Goal: Task Accomplishment & Management: Use online tool/utility

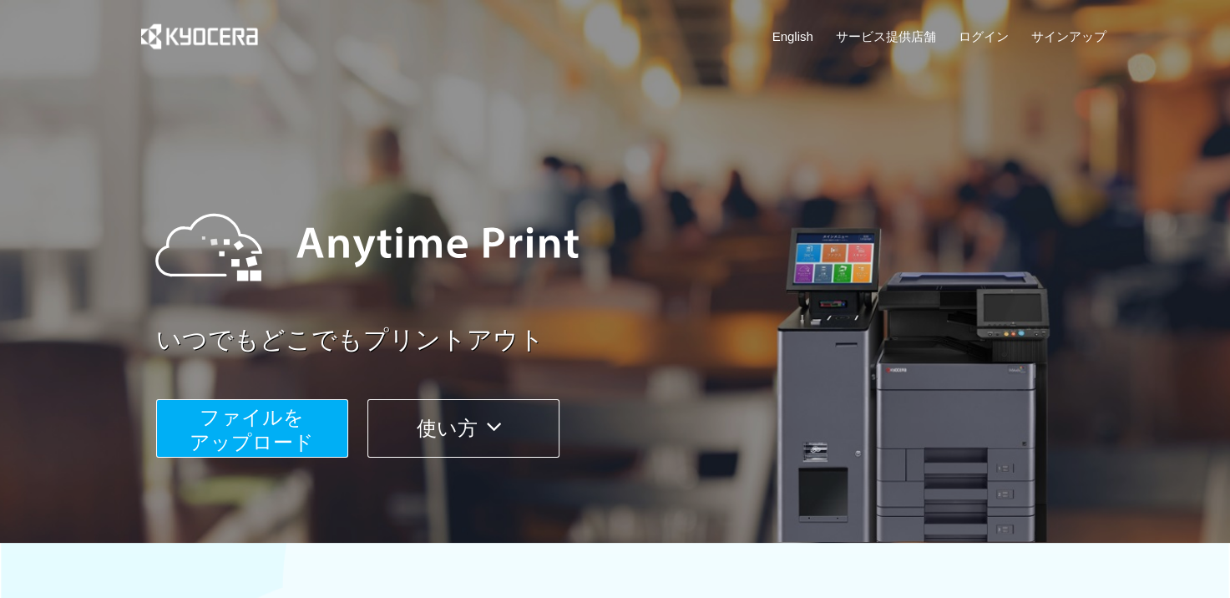
click at [250, 428] on span "ファイルを ​​アップロード" at bounding box center [252, 430] width 124 height 48
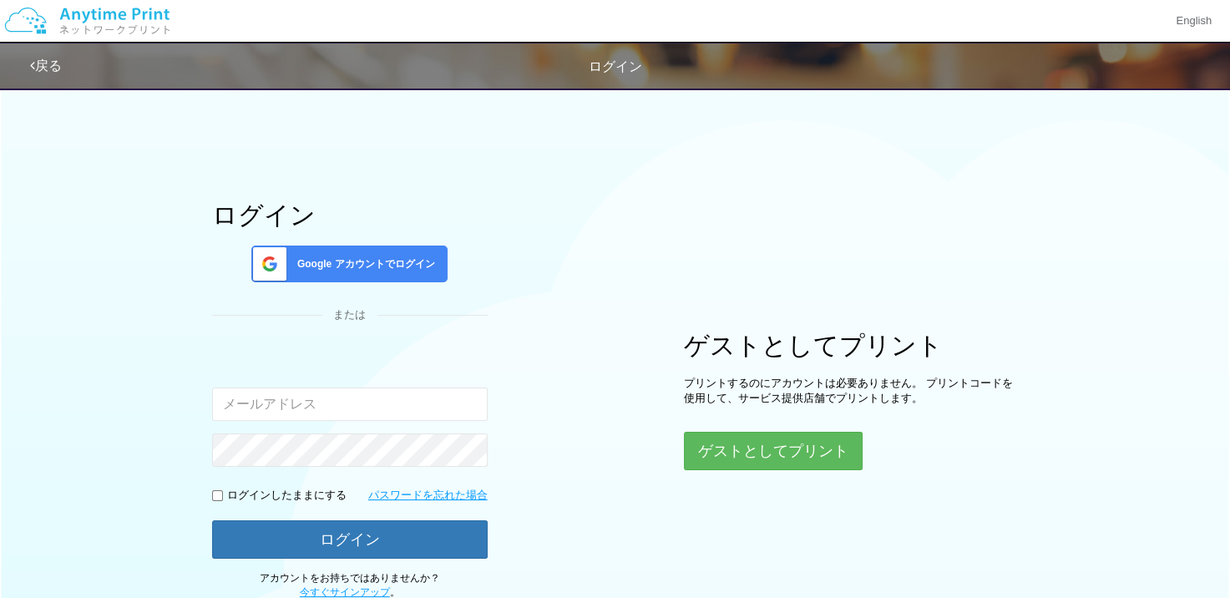
type input "[EMAIL_ADDRESS][DOMAIN_NAME]"
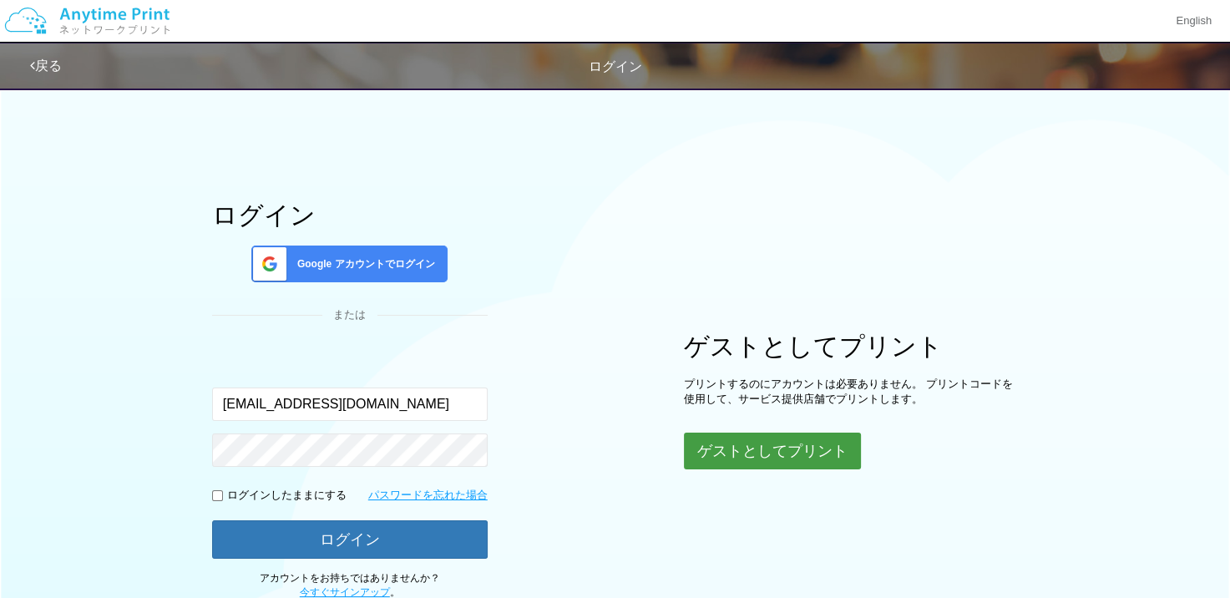
click at [751, 458] on button "ゲストとしてプリント" at bounding box center [772, 451] width 177 height 37
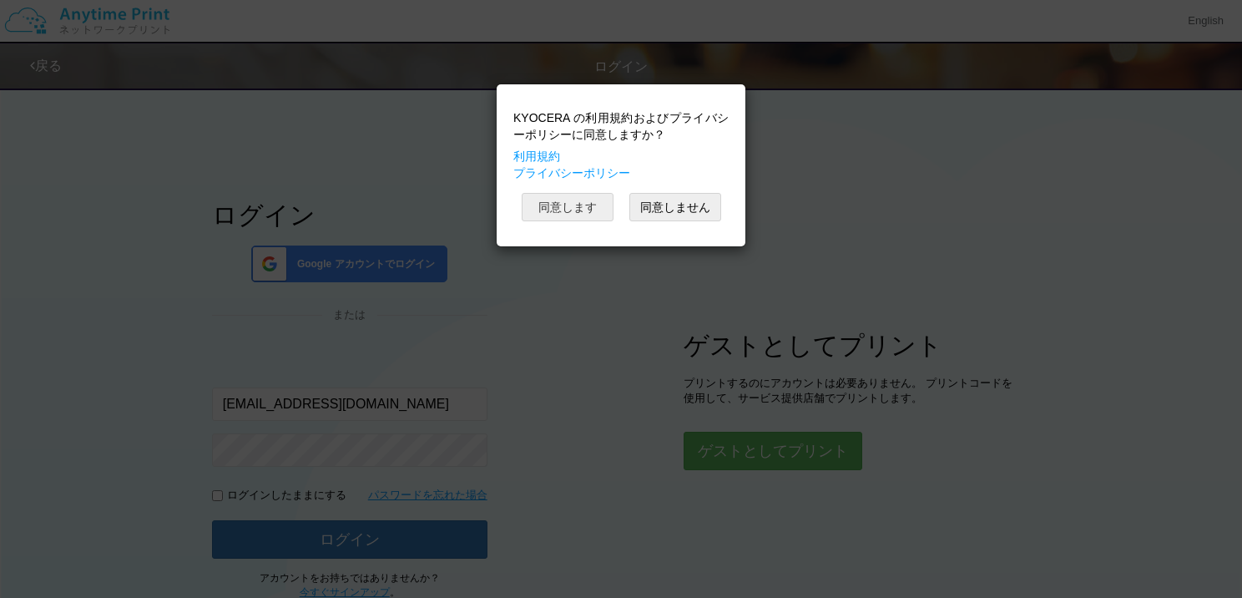
click at [564, 203] on button "同意します" at bounding box center [568, 207] width 92 height 28
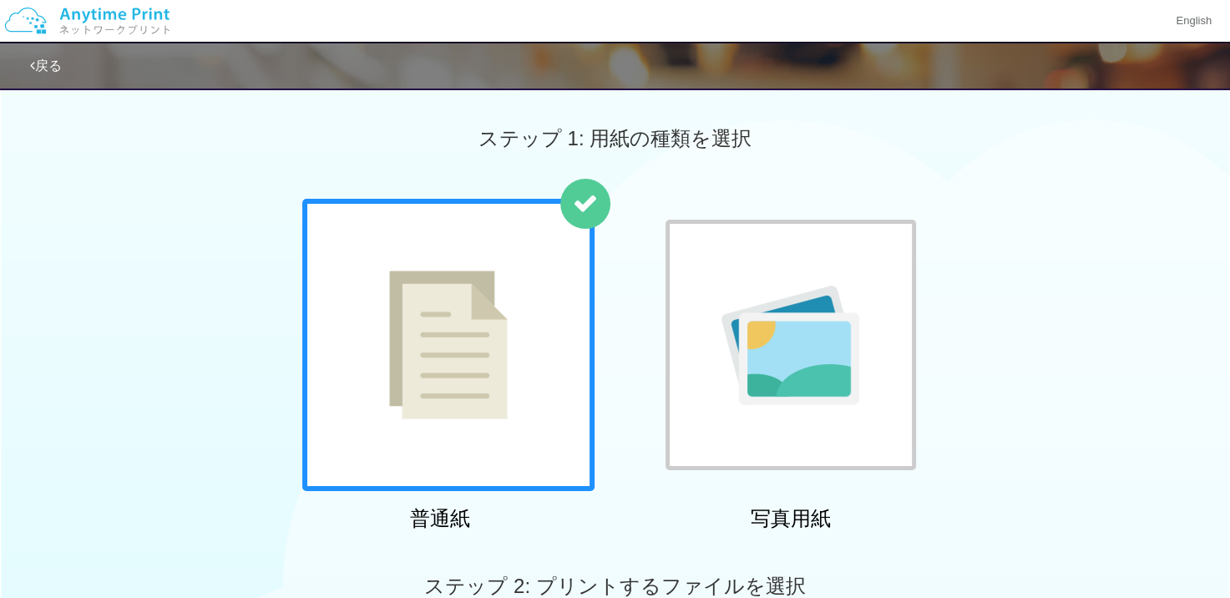
click at [802, 277] on div at bounding box center [790, 345] width 250 height 250
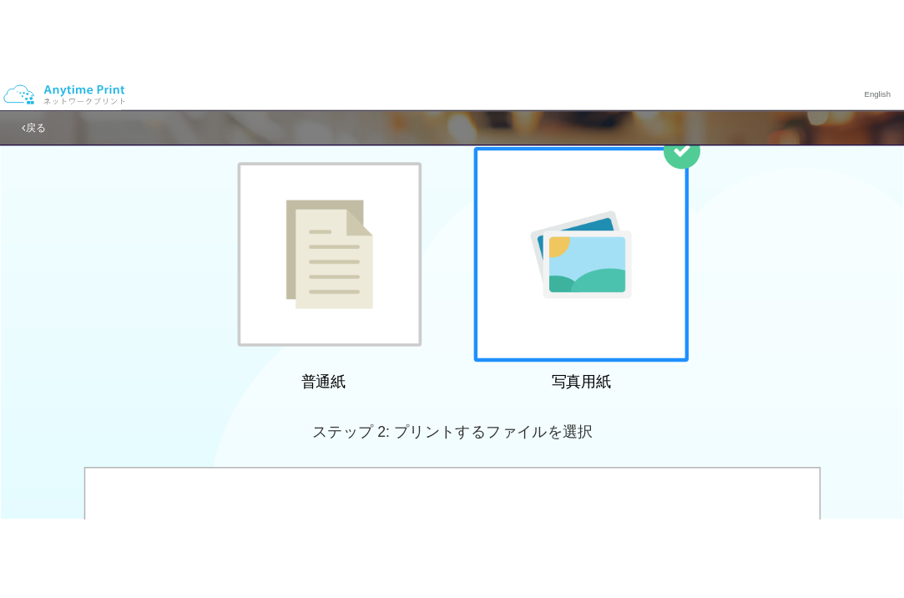
scroll to position [334, 0]
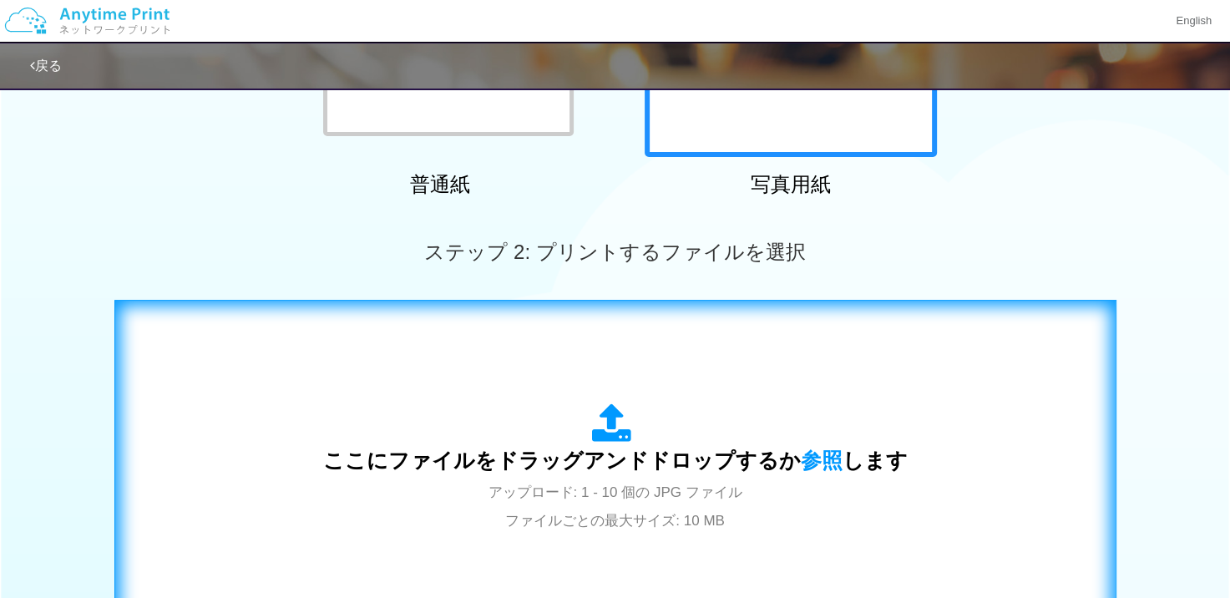
click at [756, 363] on div "ここにファイルをドラッグアンドドロップするか 参照 します アップロード: 1 - 10 個の JPG ファイル ファイルごとの最大サイズ: 10 MB" at bounding box center [615, 468] width 967 height 302
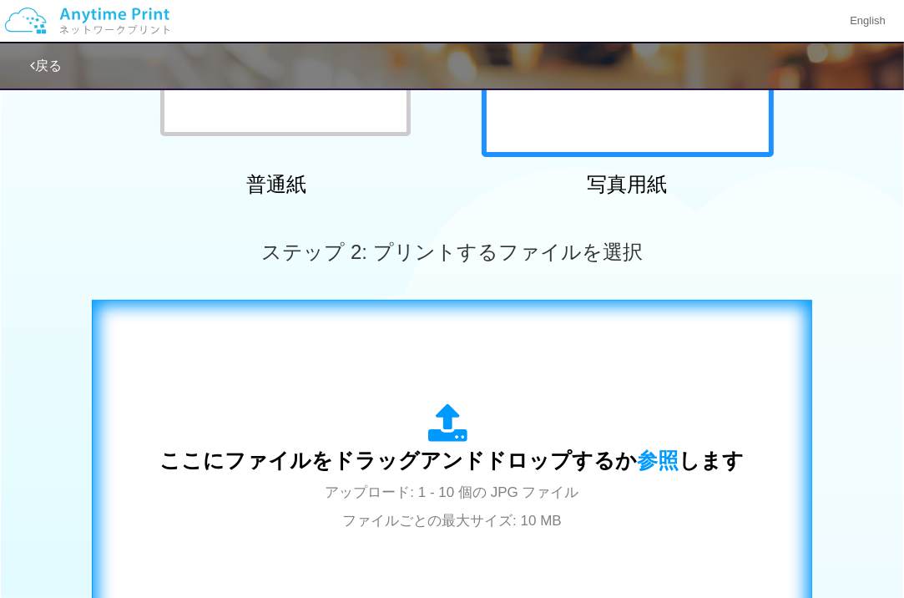
click at [430, 355] on div "ここにファイルをドラッグアンドドロップするか 参照 します アップロード: 1 - 10 個の JPG ファイル ファイルごとの最大サイズ: 10 MB" at bounding box center [452, 468] width 686 height 302
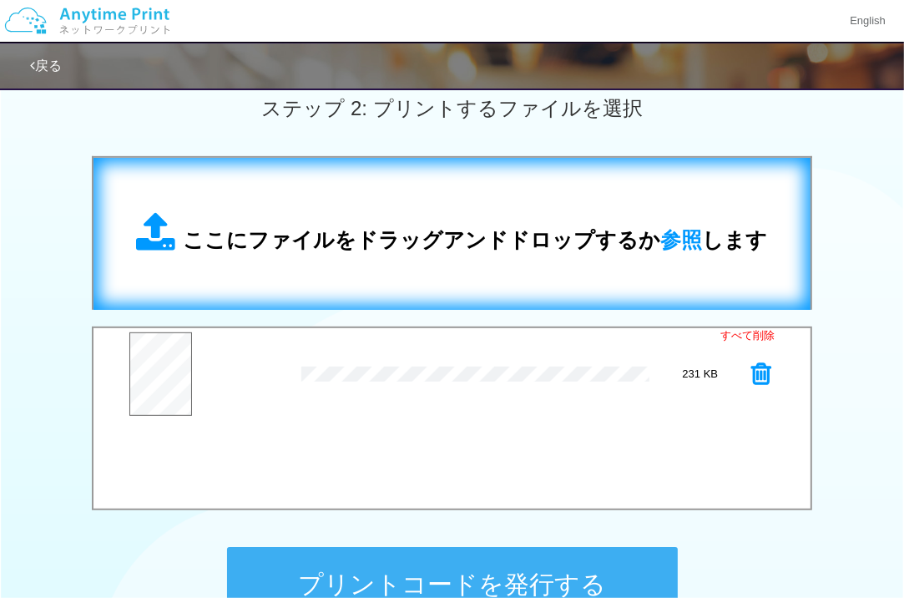
scroll to position [584, 0]
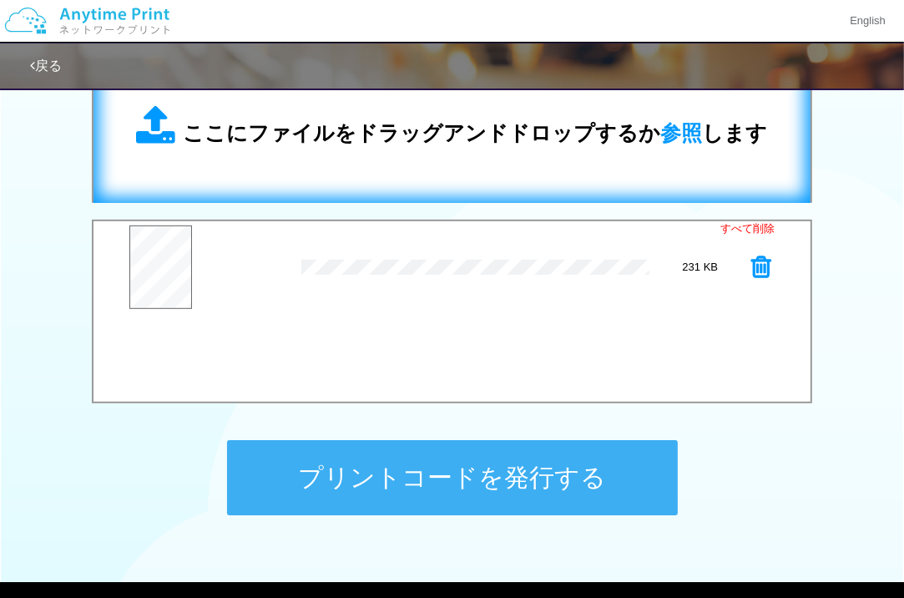
click at [492, 144] on span "ここにファイルをドラッグアンドドロップするか 参照 します" at bounding box center [476, 132] width 584 height 23
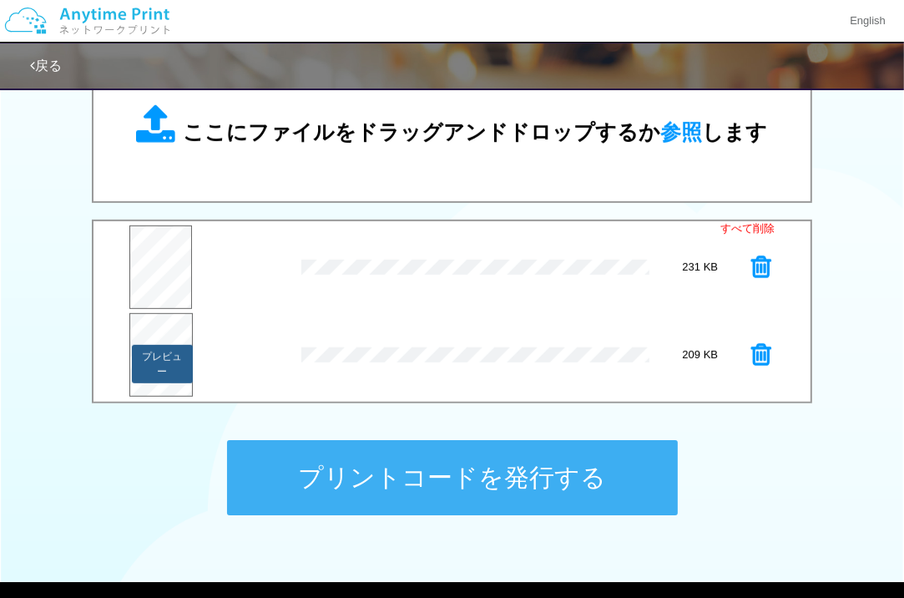
click at [149, 353] on button "プレビュー" at bounding box center [162, 364] width 61 height 38
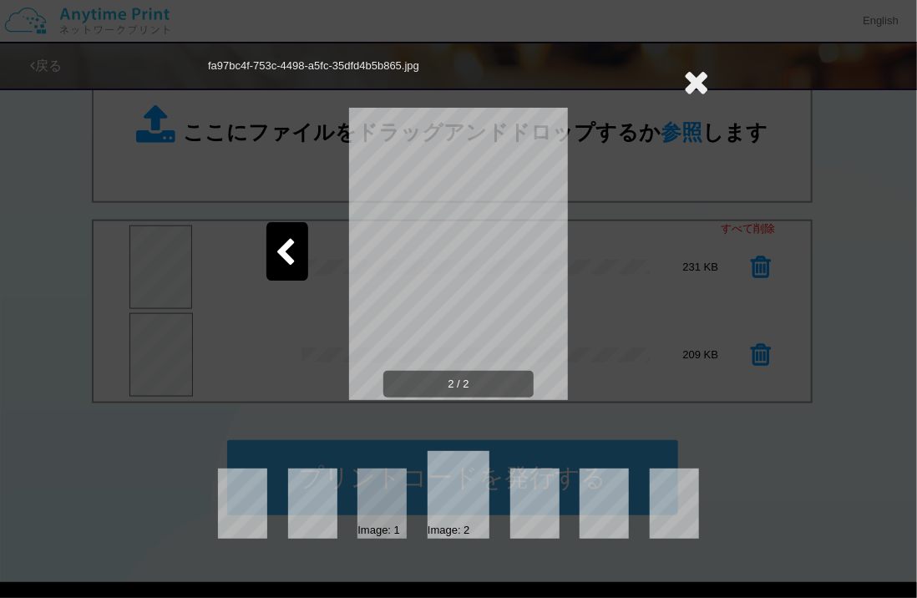
click at [291, 253] on icon at bounding box center [285, 253] width 21 height 29
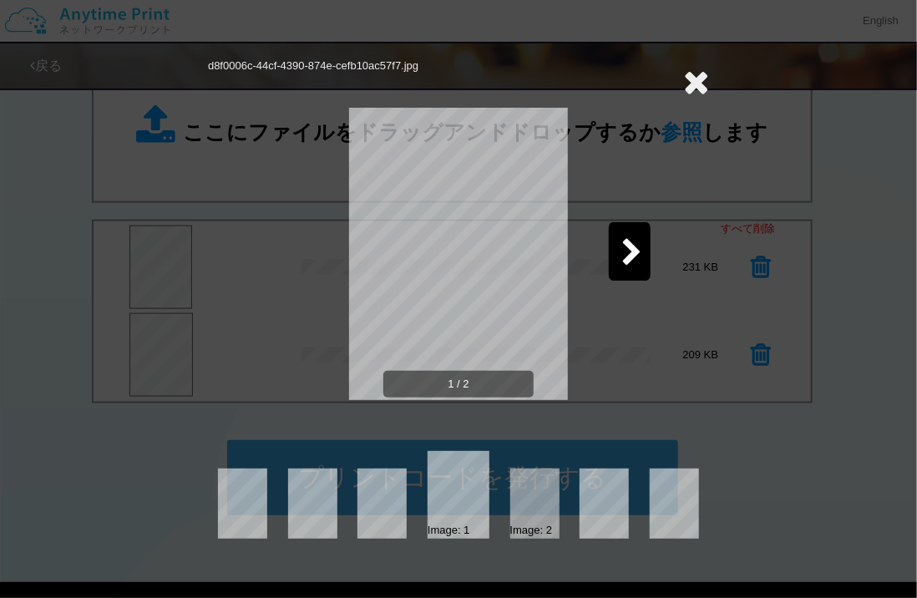
click at [695, 80] on icon at bounding box center [696, 81] width 26 height 33
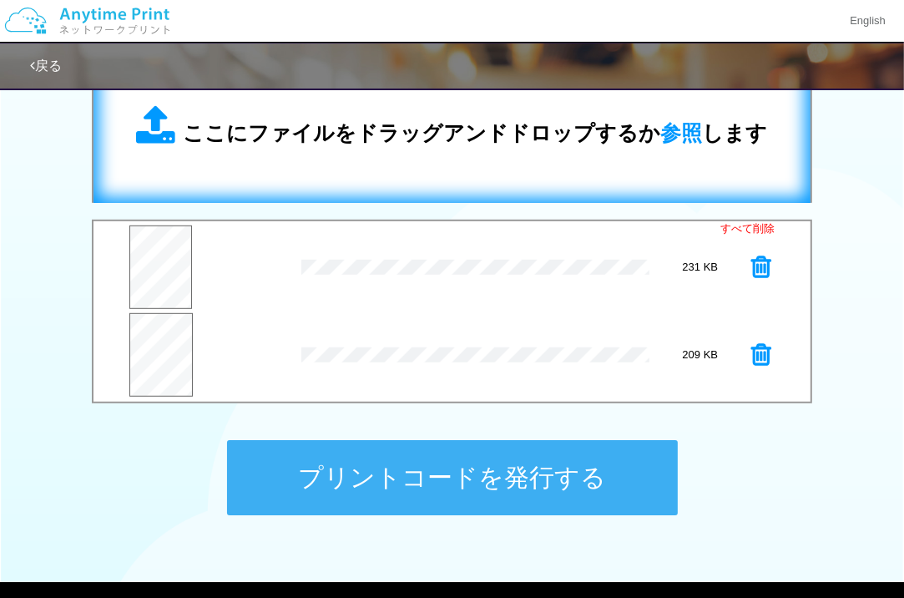
click at [552, 126] on span "ここにファイルをドラッグアンドドロップするか 参照 します" at bounding box center [476, 132] width 584 height 23
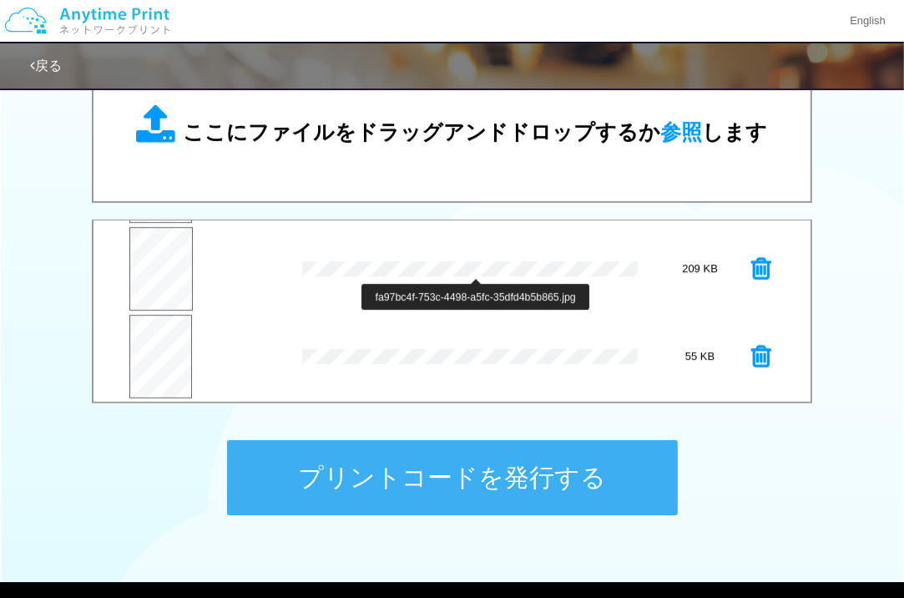
scroll to position [87, 0]
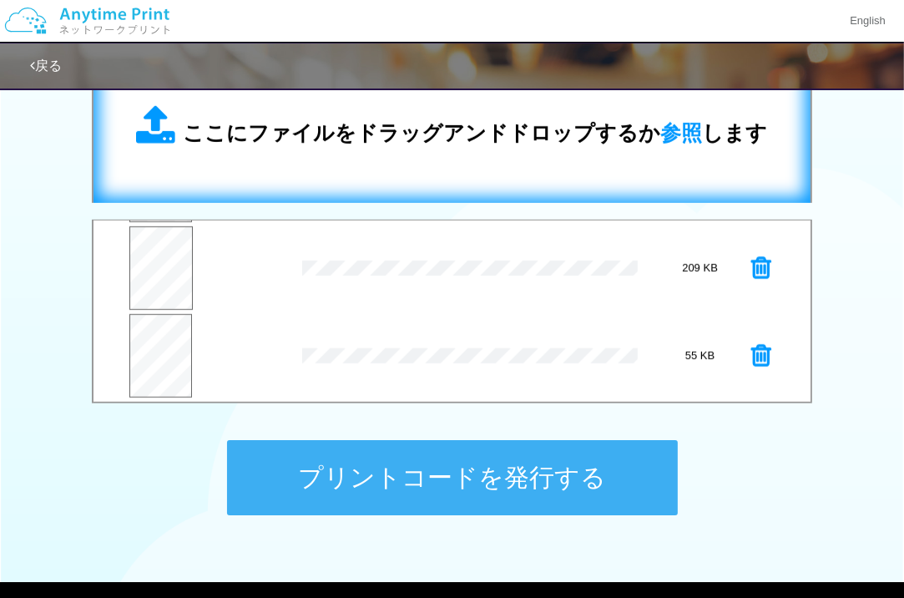
click at [458, 136] on span "ここにファイルをドラッグアンドドロップするか 参照 します" at bounding box center [476, 132] width 584 height 23
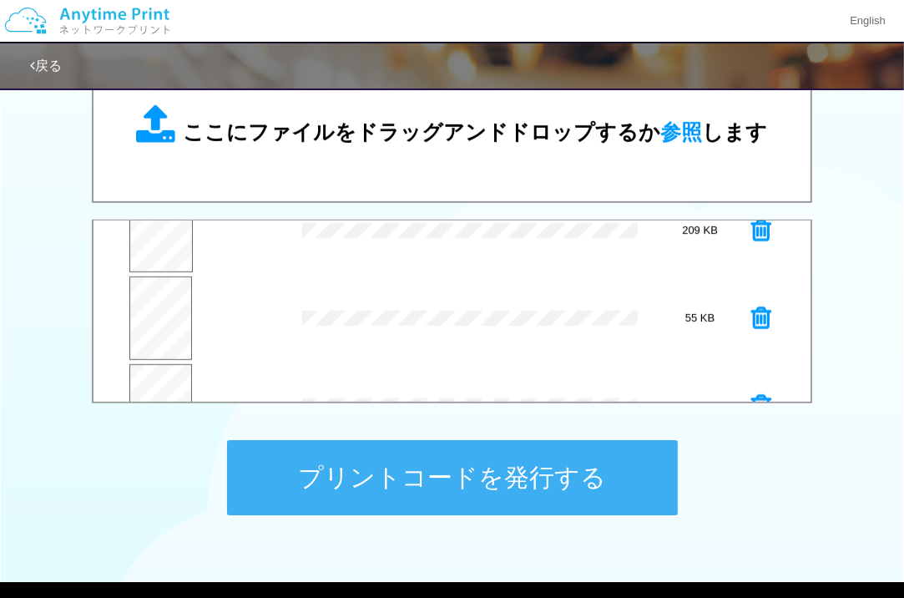
scroll to position [174, 0]
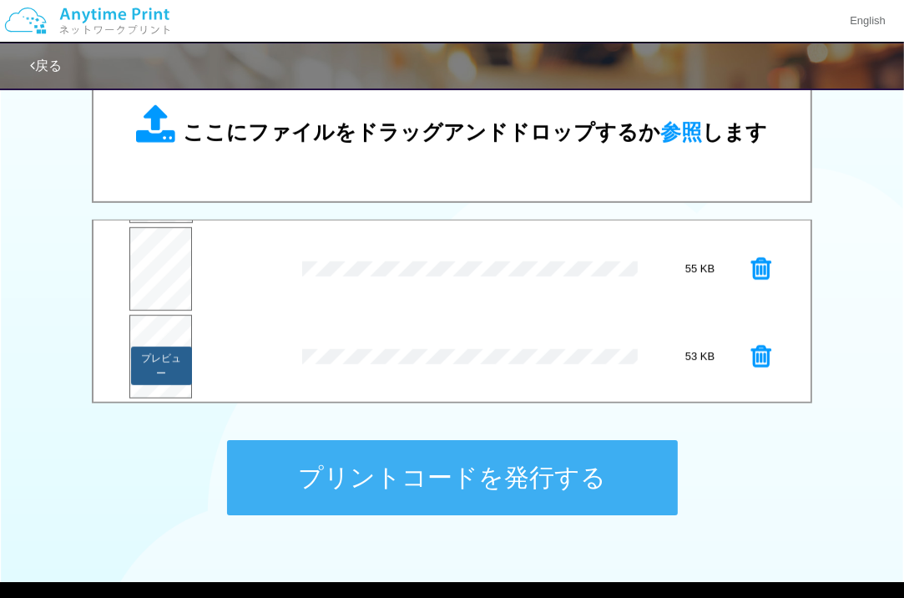
click at [157, 347] on button "プレビュー" at bounding box center [161, 366] width 60 height 38
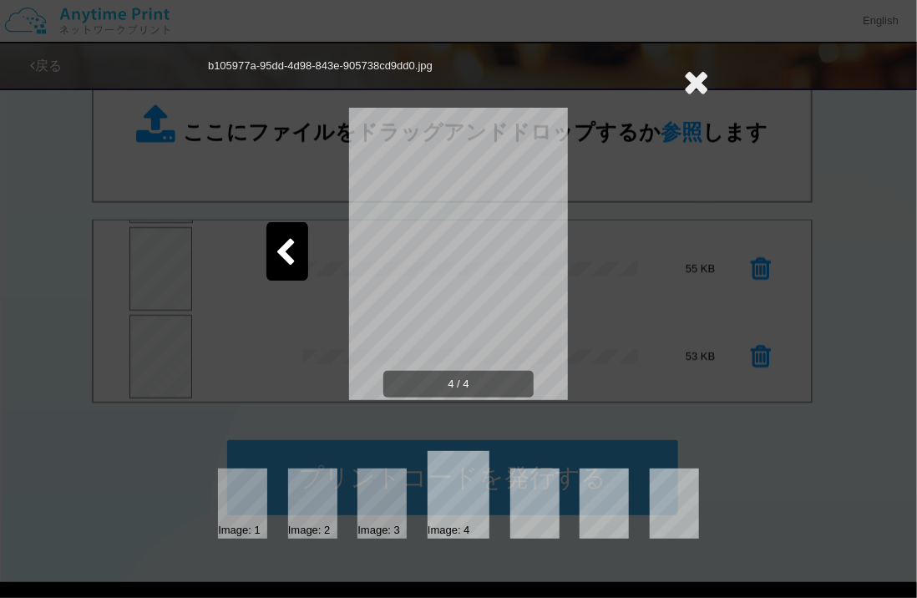
click at [296, 240] on div at bounding box center [287, 251] width 42 height 58
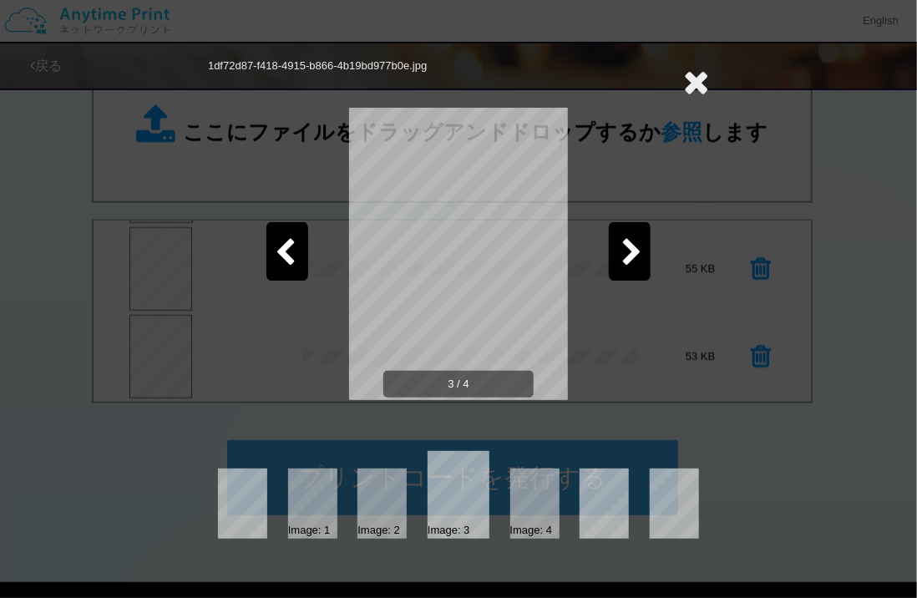
click at [621, 240] on icon at bounding box center [631, 253] width 21 height 29
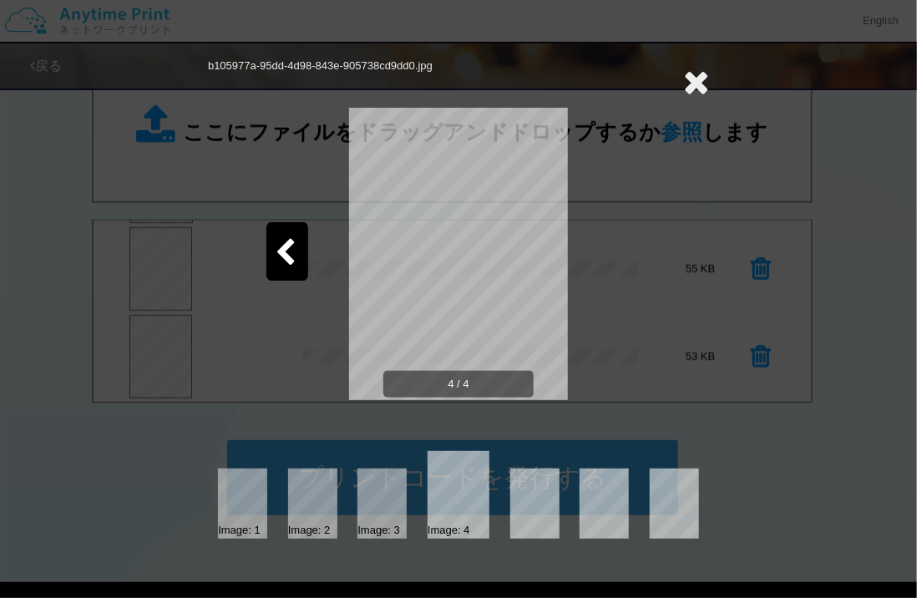
click at [704, 76] on icon at bounding box center [696, 81] width 26 height 33
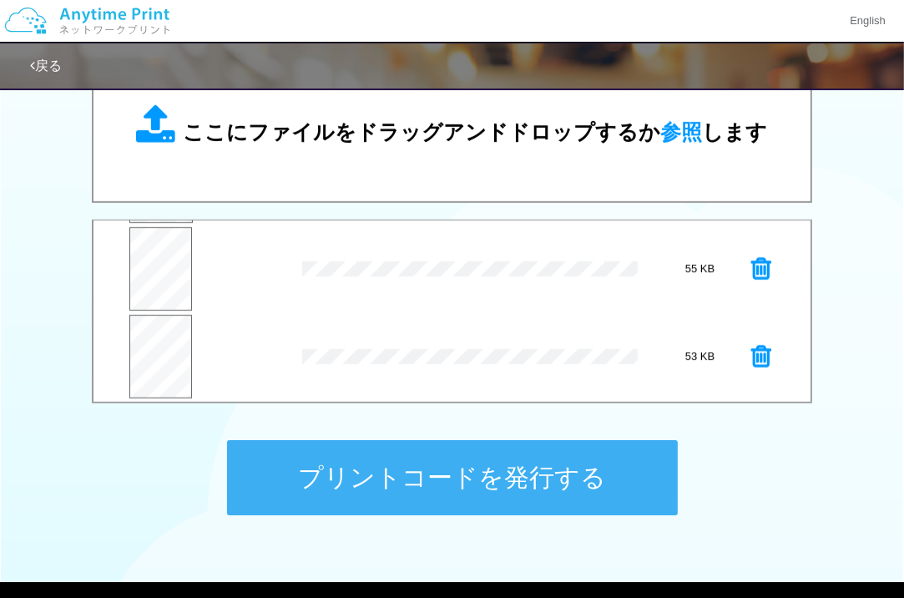
click at [514, 125] on span "ここにファイルをドラッグアンドドロップするか 参照 します" at bounding box center [476, 131] width 584 height 23
click at [150, 365] on button "プレビュー" at bounding box center [162, 366] width 61 height 38
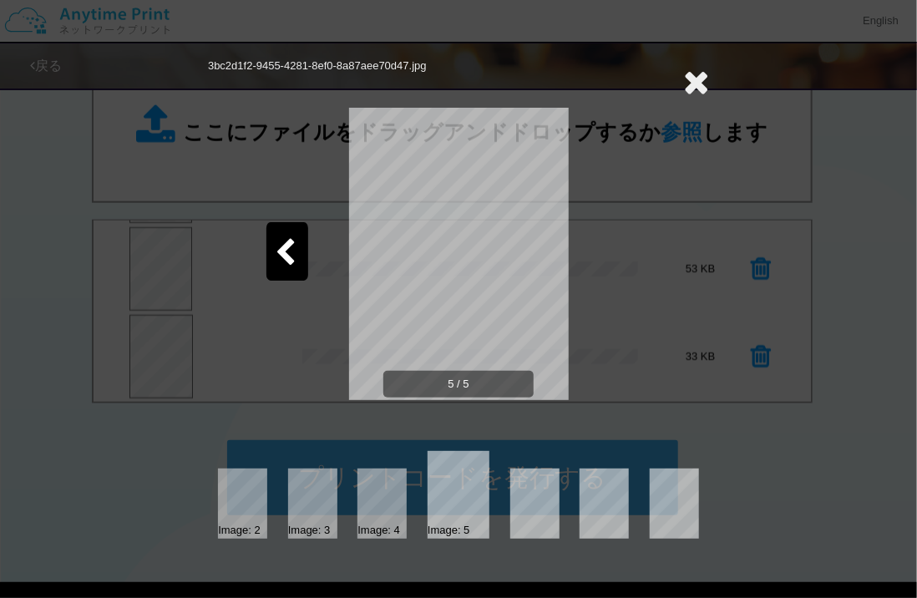
click at [695, 78] on icon at bounding box center [696, 81] width 26 height 33
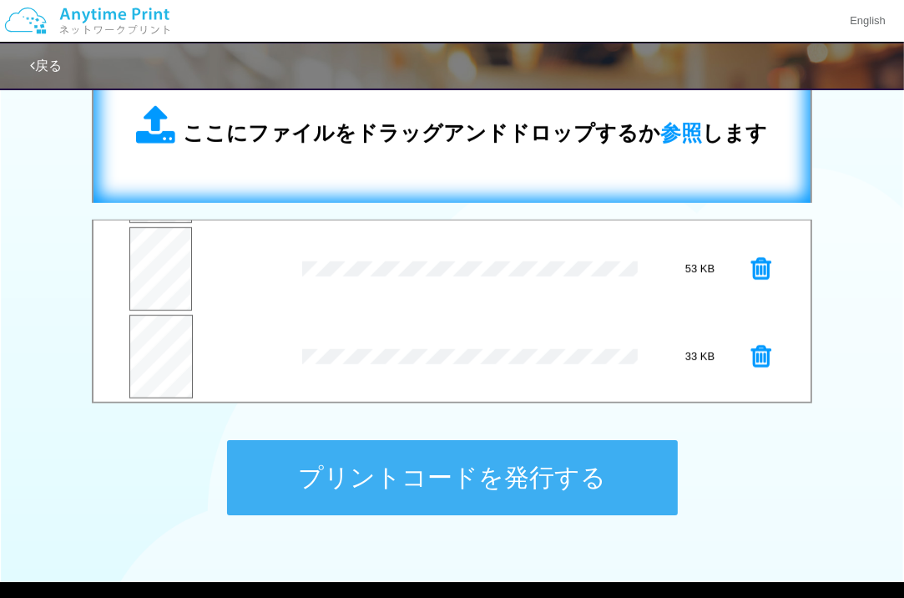
click at [484, 139] on span "ここにファイルをドラッグアンドドロップするか 参照 します" at bounding box center [476, 132] width 584 height 23
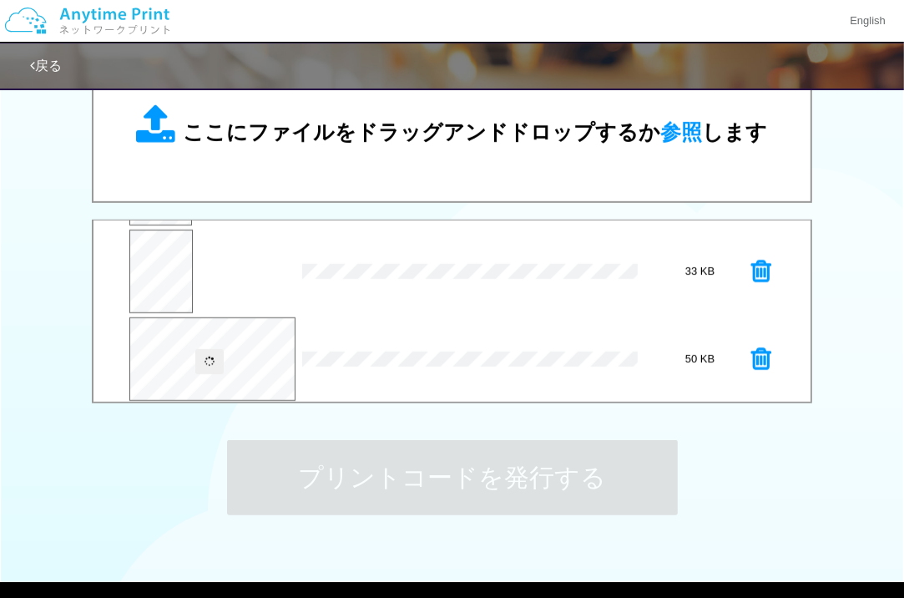
scroll to position [349, 0]
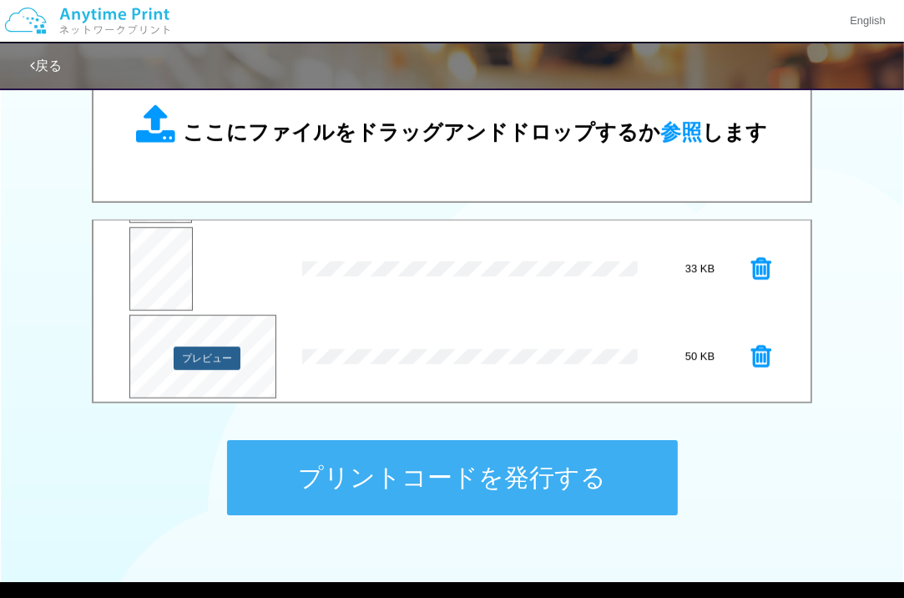
click at [189, 361] on button "プレビュー" at bounding box center [207, 358] width 67 height 23
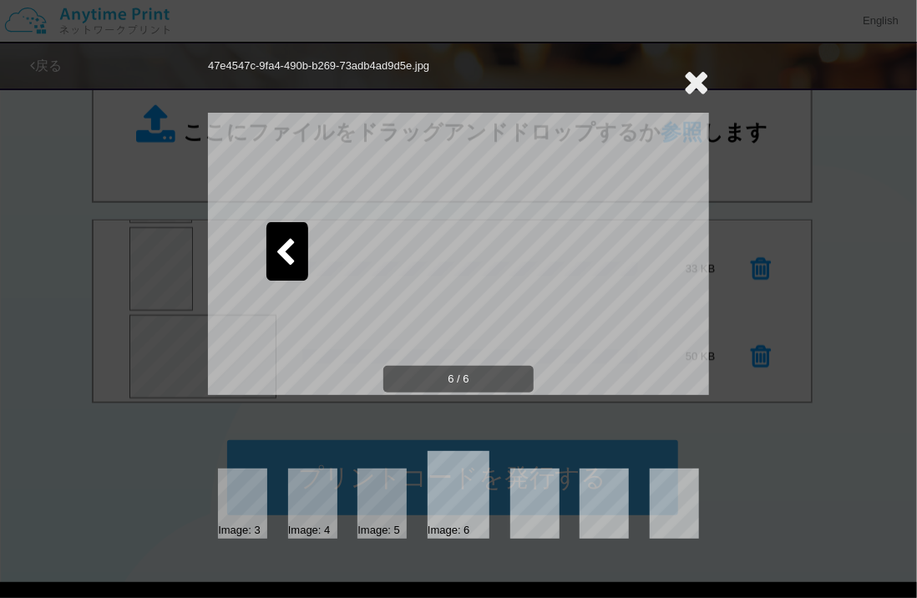
click at [297, 247] on div at bounding box center [287, 251] width 42 height 58
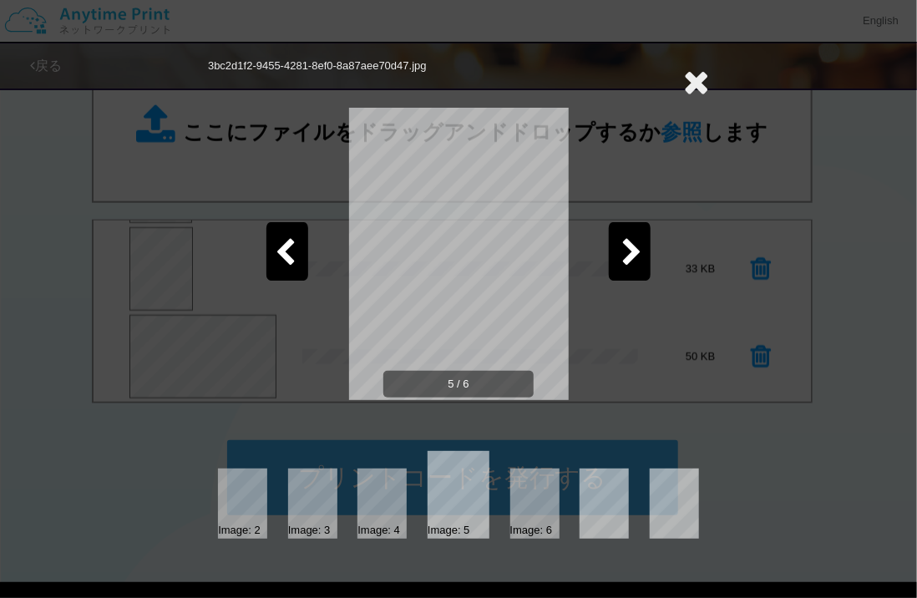
click at [699, 75] on icon at bounding box center [696, 81] width 26 height 33
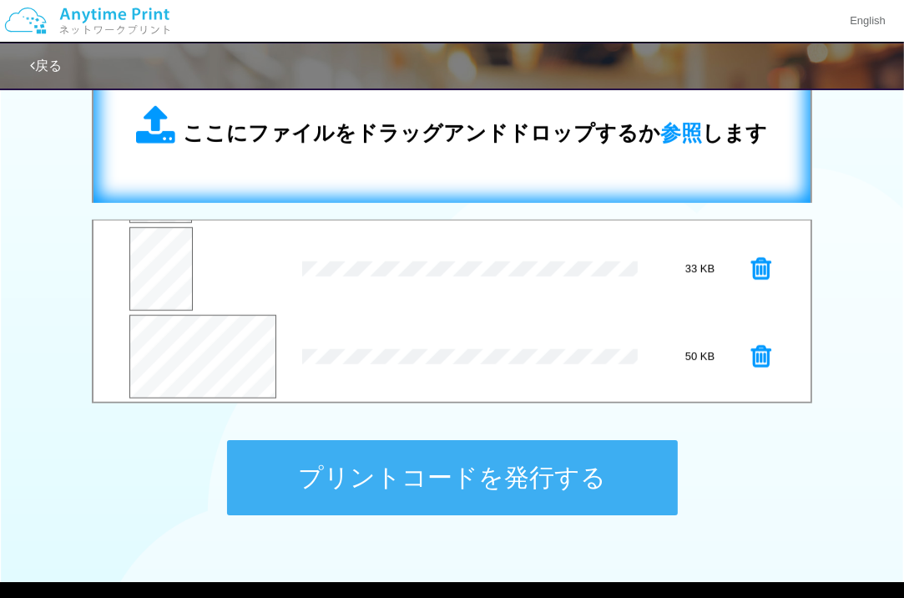
click at [478, 116] on div "ここにファイルをドラッグアンドドロップするか 参照 します" at bounding box center [452, 126] width 631 height 43
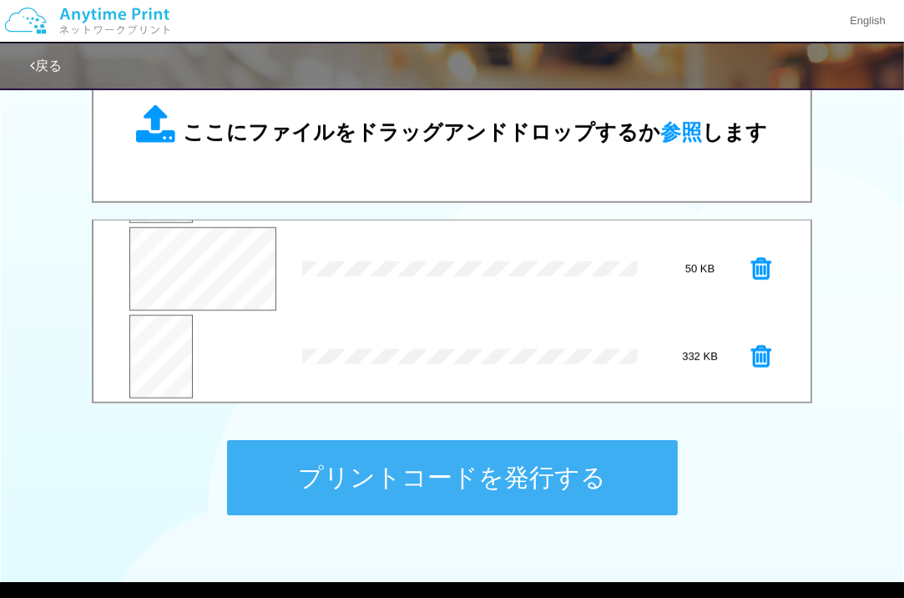
scroll to position [438, 0]
click at [154, 372] on button "プレビュー" at bounding box center [162, 365] width 61 height 38
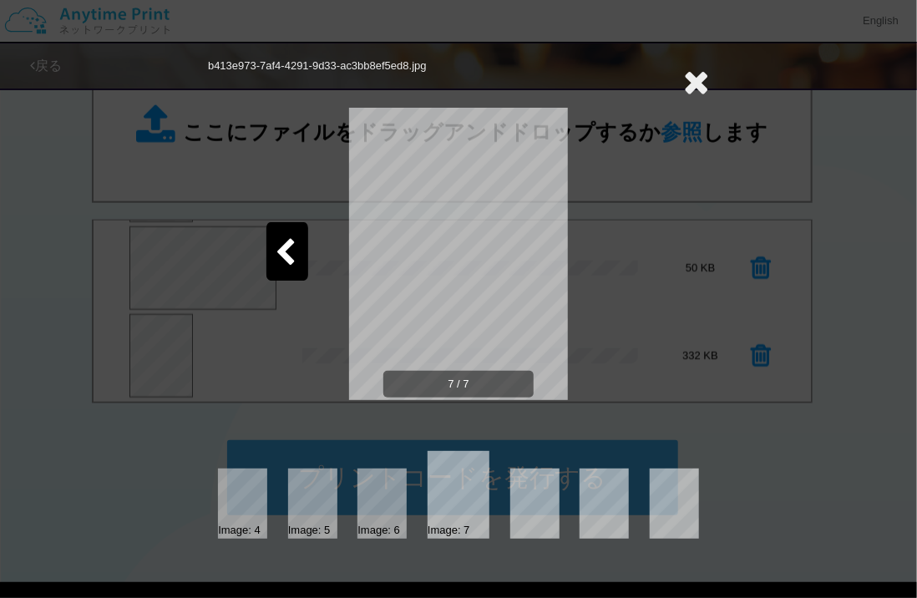
click at [281, 239] on icon at bounding box center [285, 253] width 21 height 29
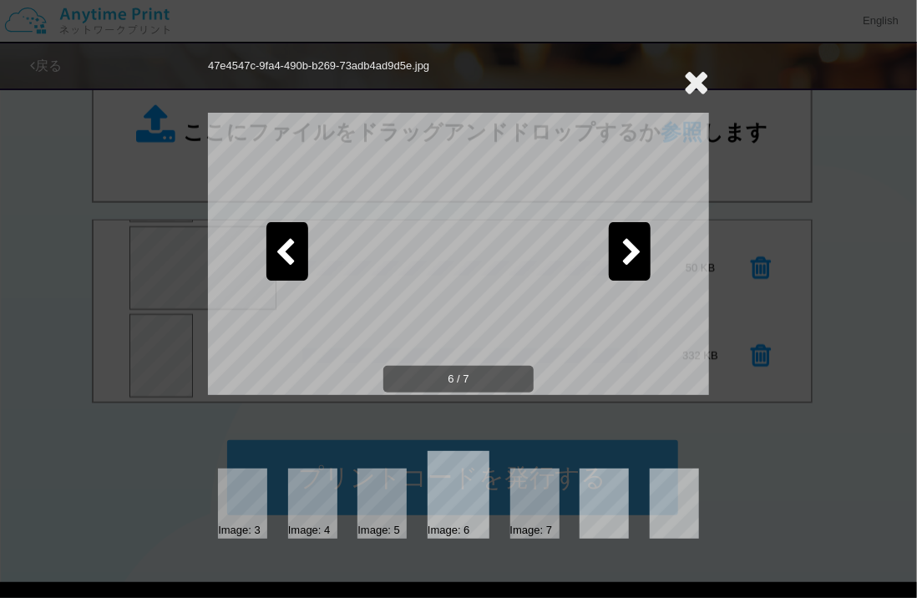
click at [281, 239] on icon at bounding box center [285, 253] width 21 height 29
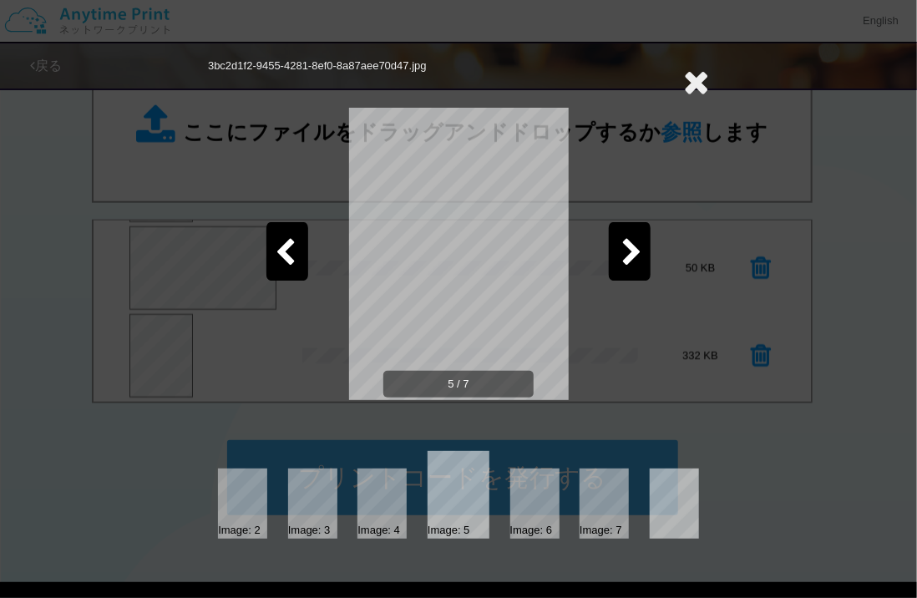
click at [698, 80] on icon at bounding box center [696, 81] width 26 height 33
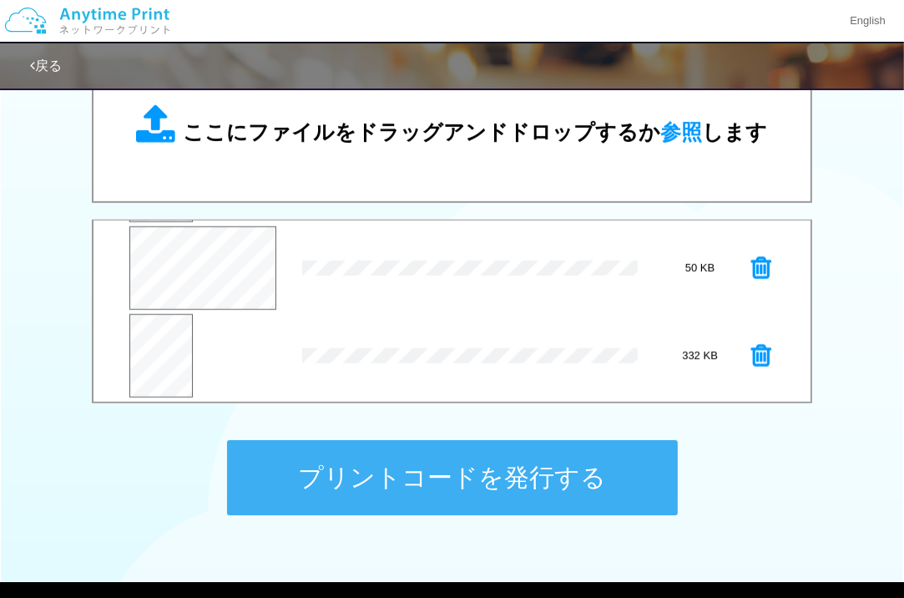
click at [751, 268] on icon at bounding box center [761, 268] width 20 height 25
click at [167, 276] on button "プレビュー" at bounding box center [162, 277] width 61 height 38
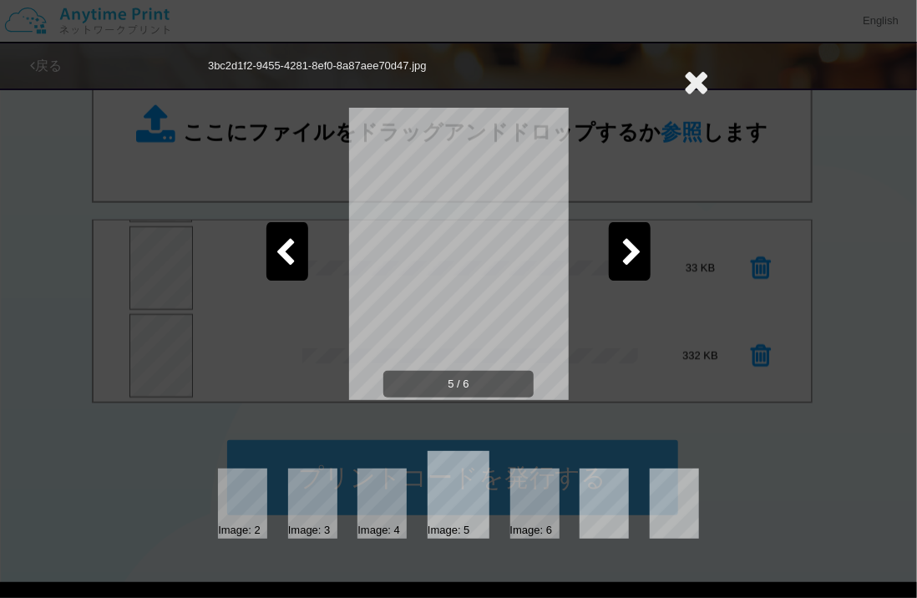
click at [635, 268] on div at bounding box center [630, 251] width 42 height 58
click at [271, 260] on div at bounding box center [287, 251] width 42 height 58
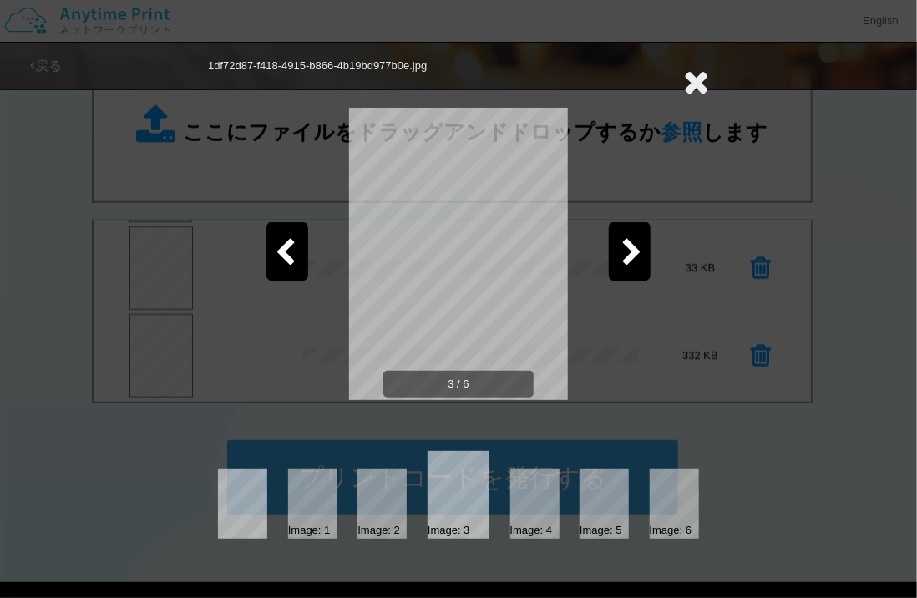
click at [271, 260] on div at bounding box center [287, 251] width 42 height 58
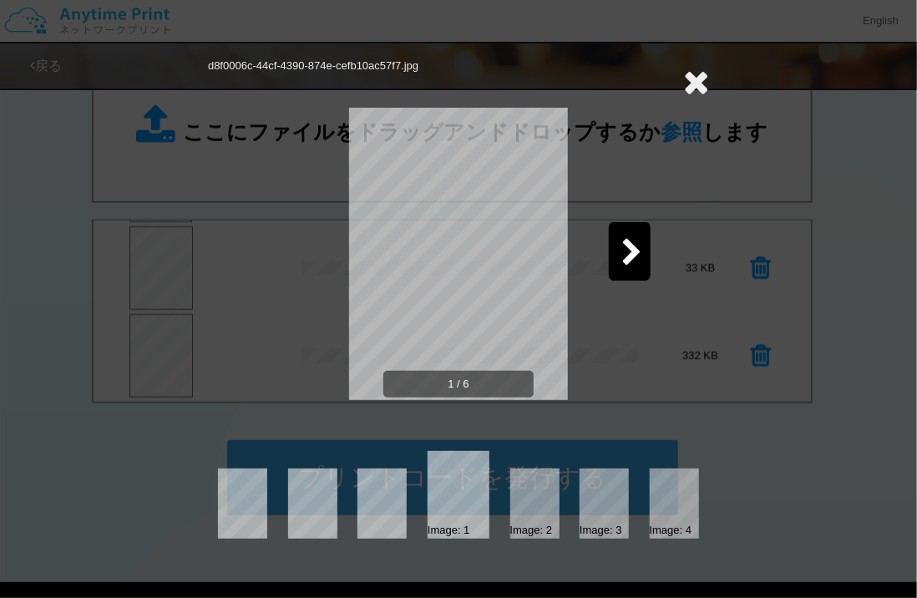
click at [694, 77] on icon at bounding box center [696, 81] width 26 height 33
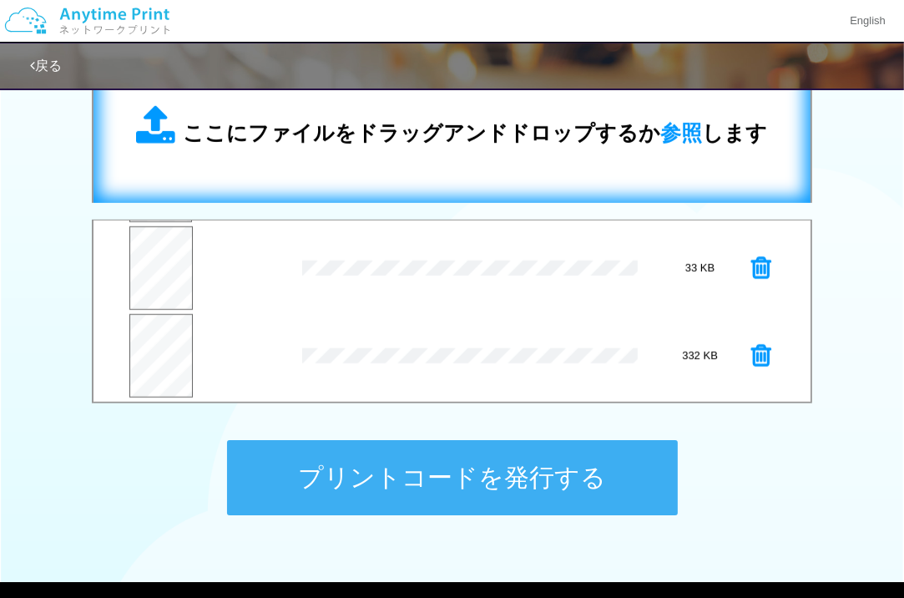
click at [458, 149] on div "ここにファイルをドラッグアンドドロップするか 参照 します" at bounding box center [452, 127] width 684 height 119
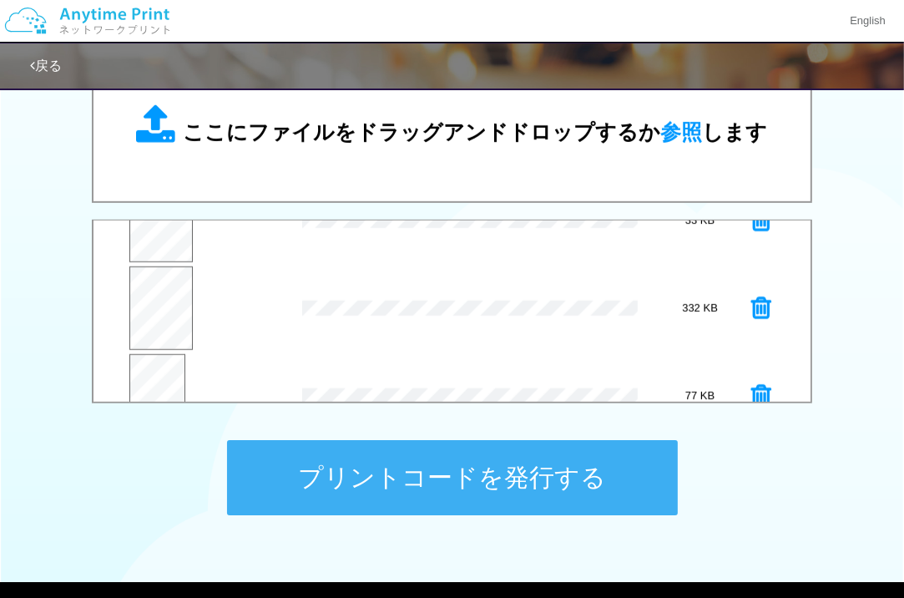
scroll to position [438, 0]
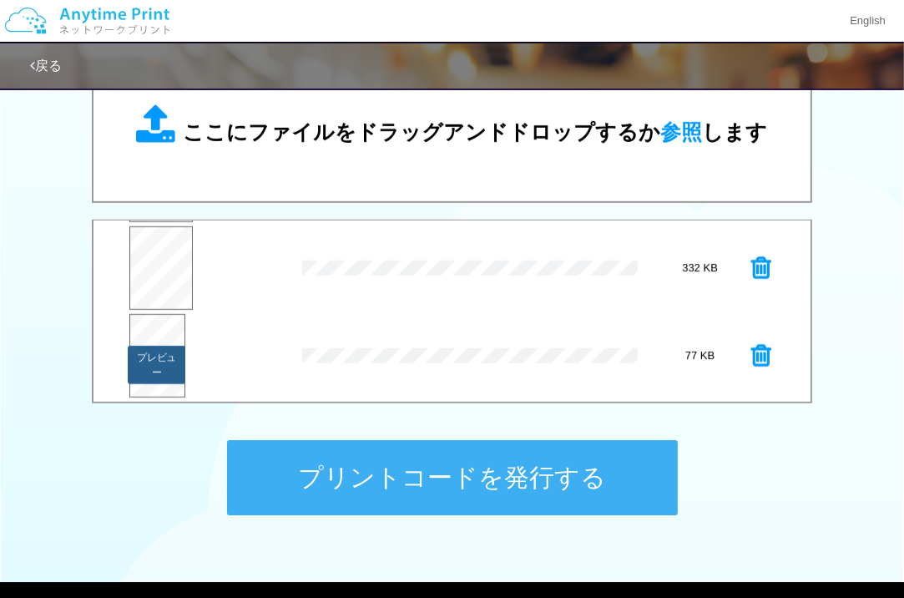
click at [160, 348] on button "プレビュー" at bounding box center [156, 365] width 57 height 38
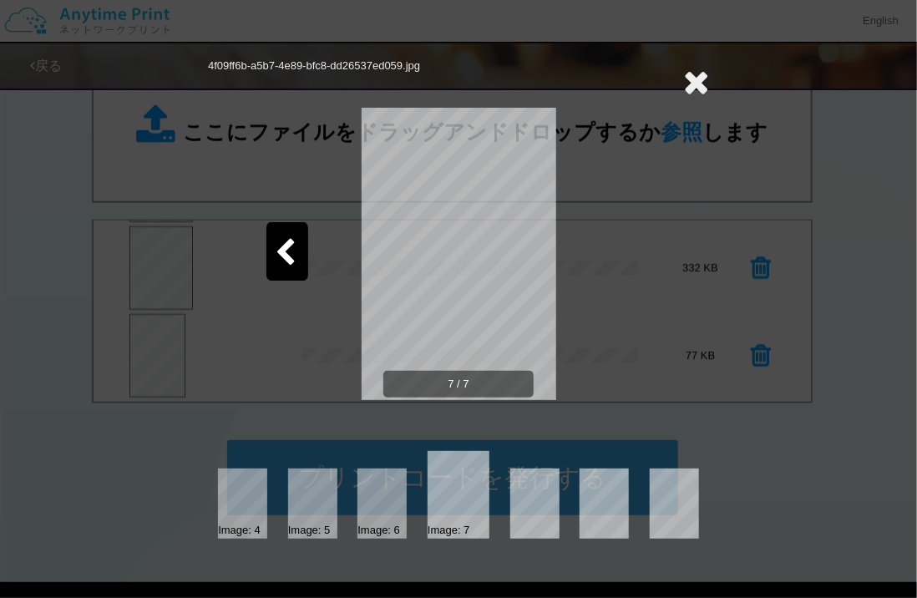
click at [291, 261] on icon at bounding box center [285, 253] width 21 height 29
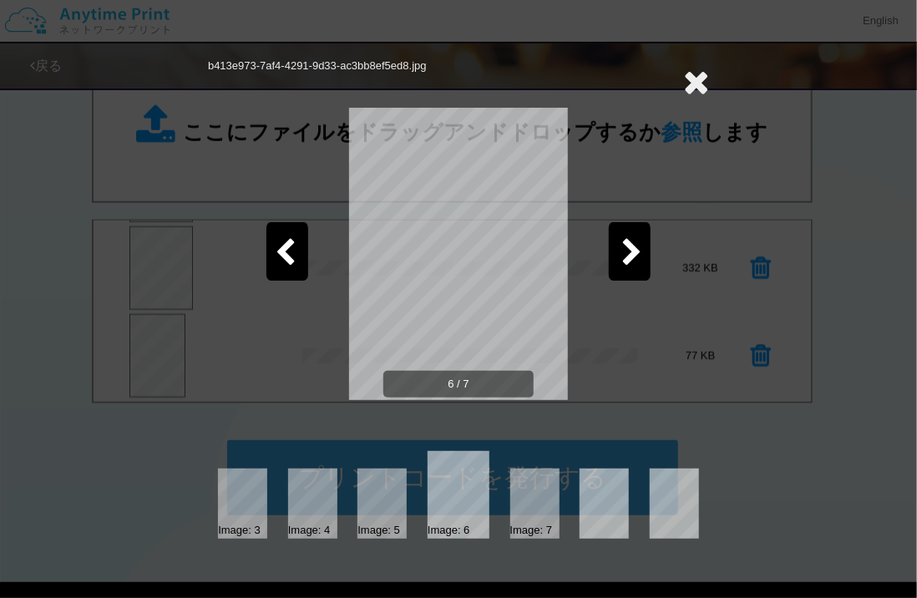
click at [291, 261] on icon at bounding box center [285, 253] width 21 height 29
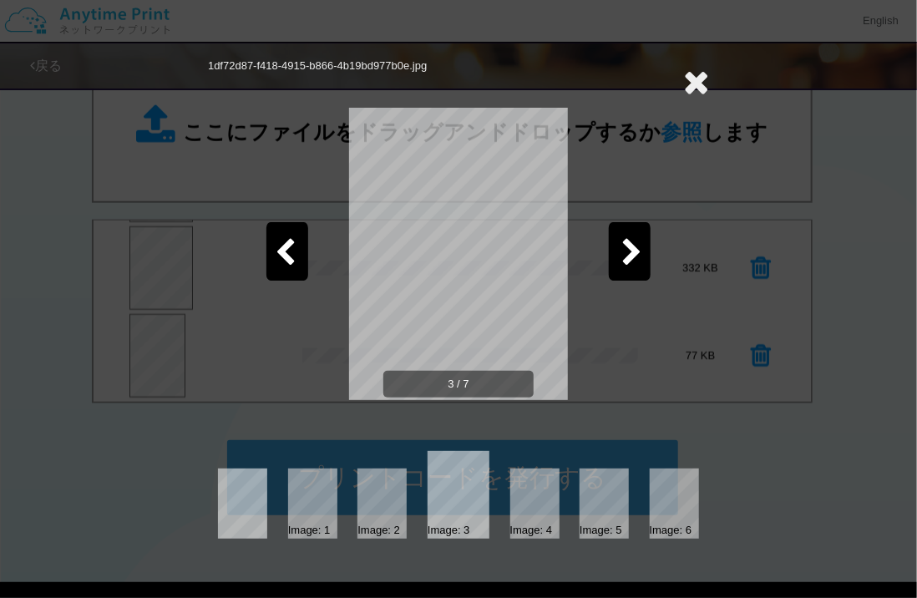
click at [291, 261] on icon at bounding box center [285, 253] width 21 height 29
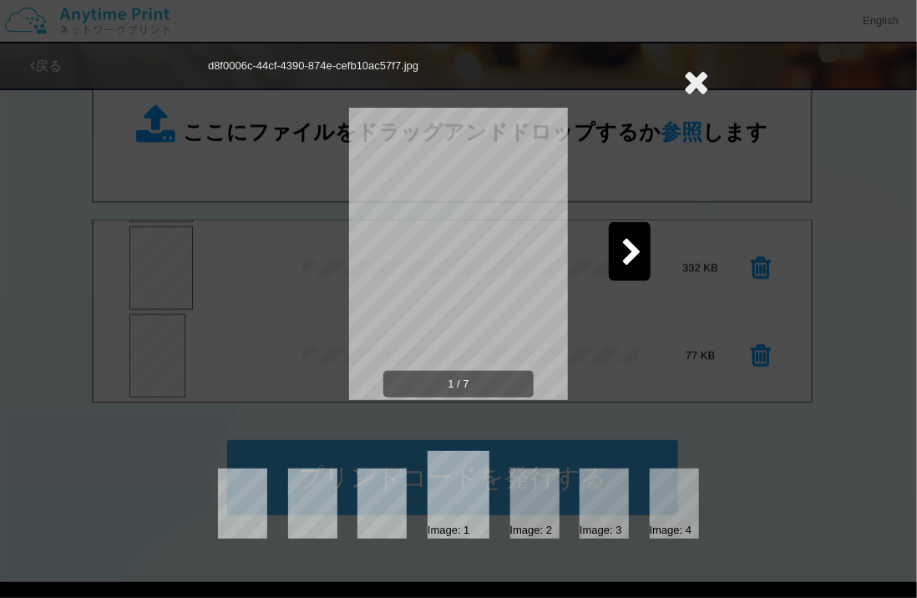
click at [707, 82] on icon at bounding box center [696, 81] width 26 height 33
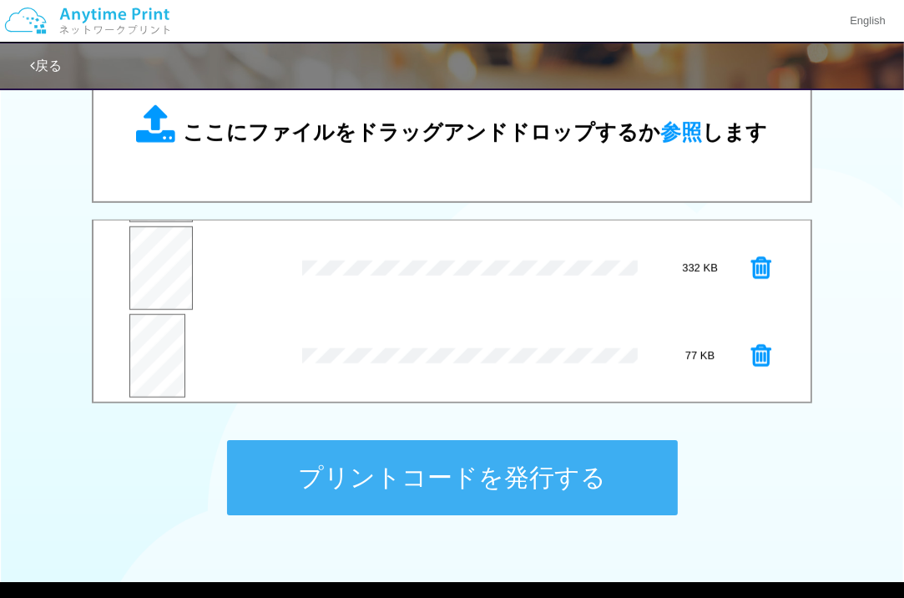
click at [756, 357] on icon at bounding box center [761, 355] width 20 height 25
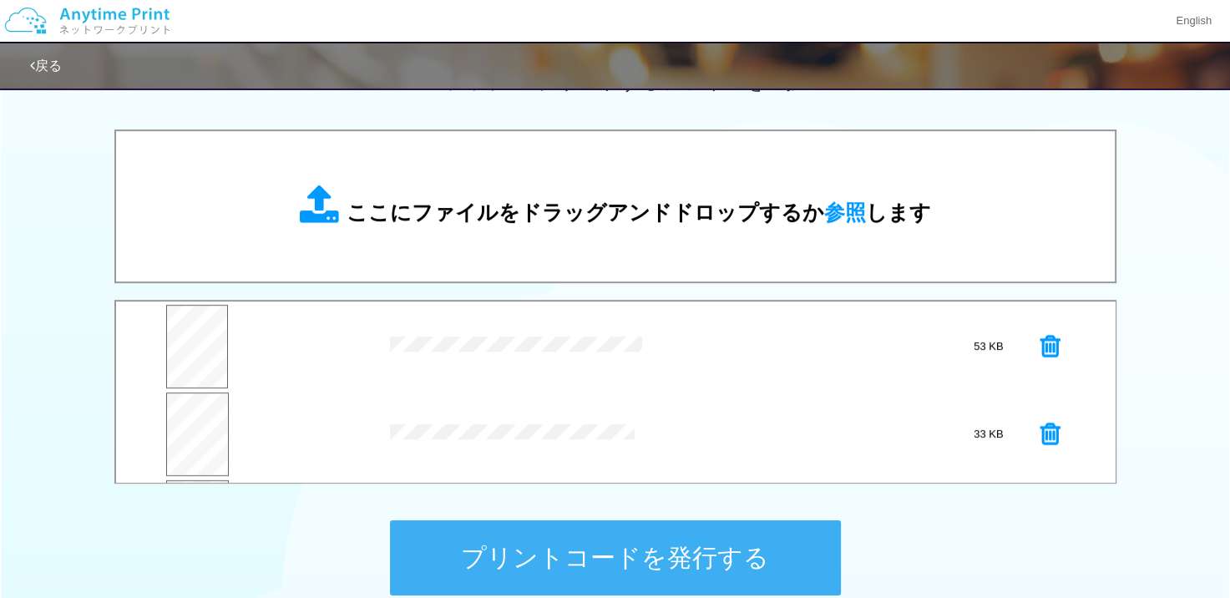
scroll to position [266, 0]
click at [593, 539] on button "プリントコードを発行する" at bounding box center [615, 557] width 451 height 75
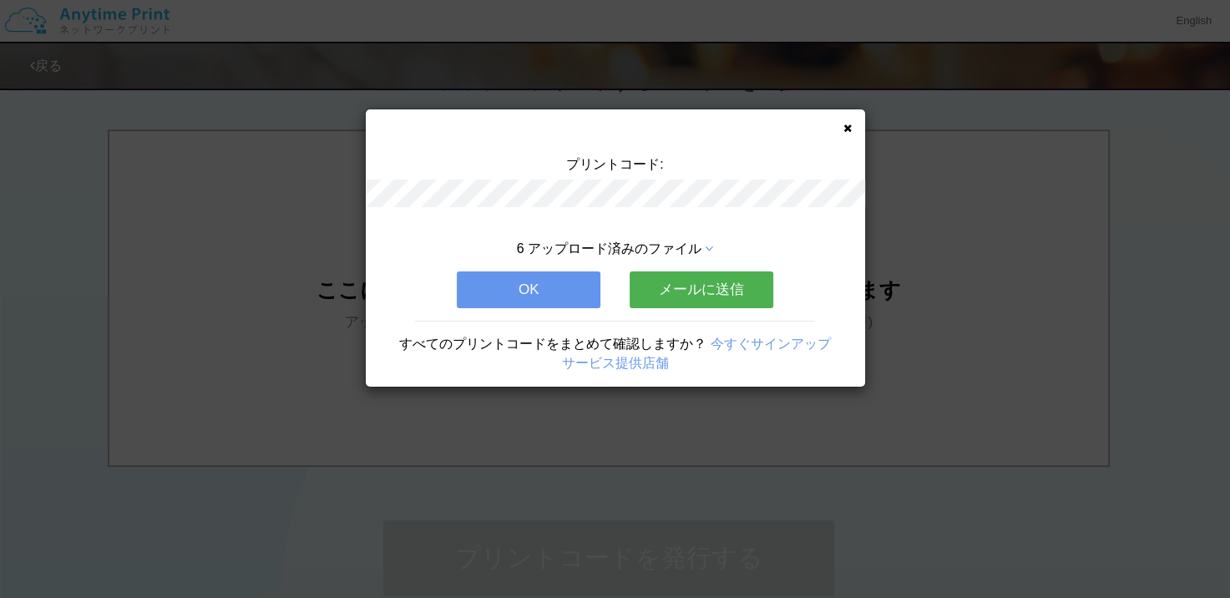
scroll to position [0, 0]
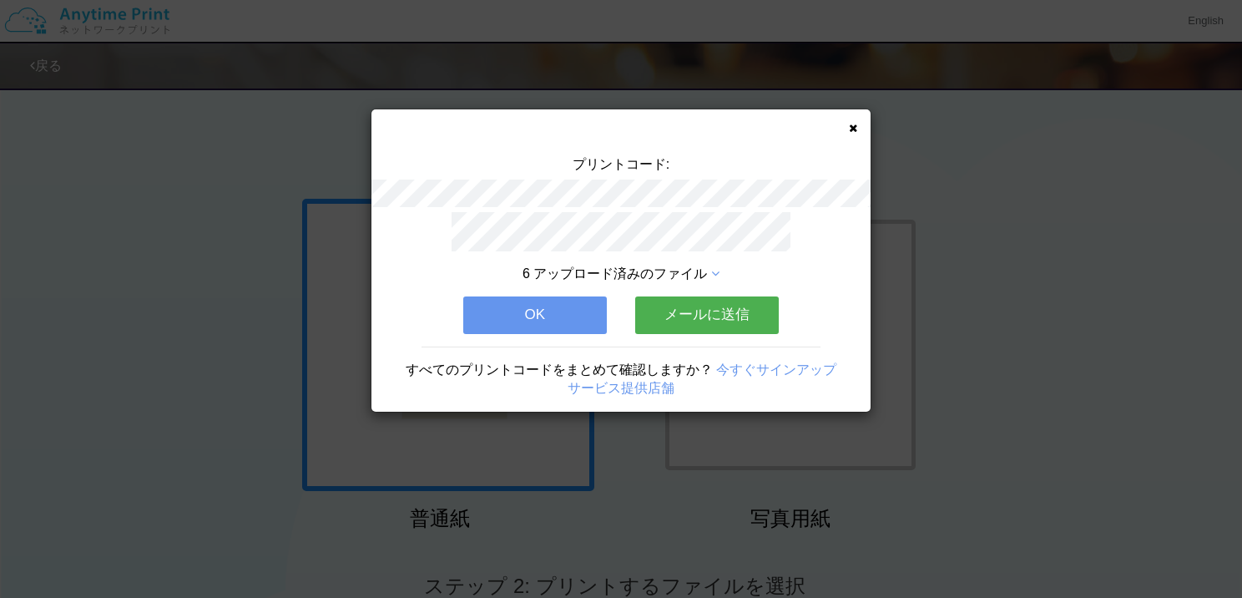
click at [579, 311] on button "OK" at bounding box center [535, 314] width 144 height 37
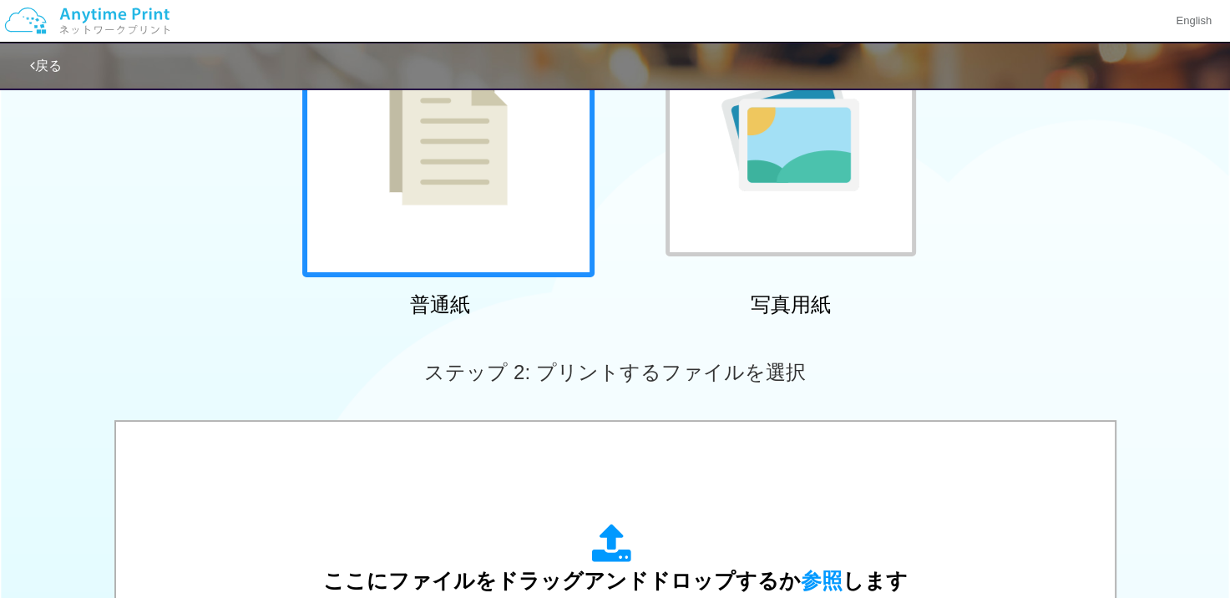
scroll to position [250, 0]
